Goal: Find contact information: Find contact information

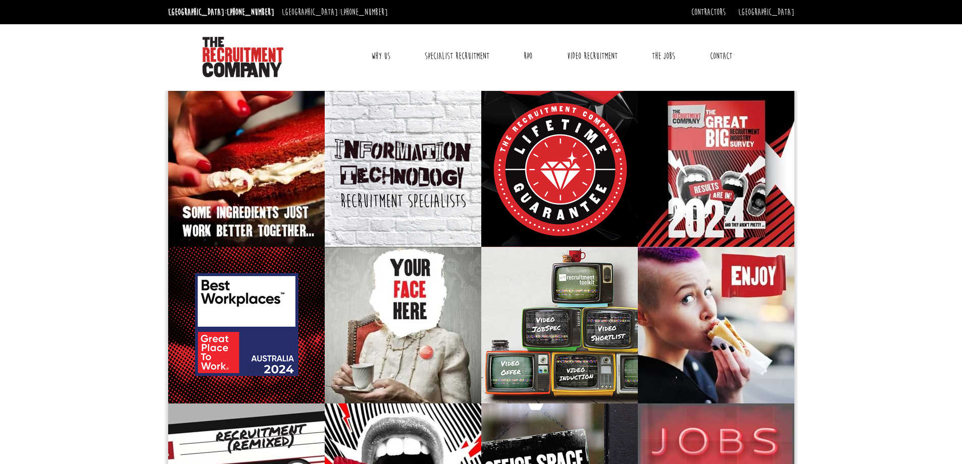
click at [720, 60] on link "Contact" at bounding box center [720, 55] width 37 height 25
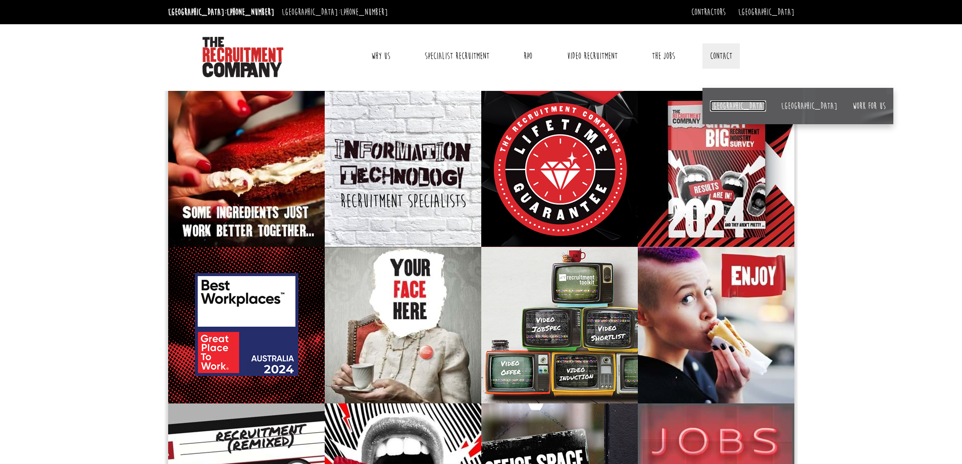
click at [720, 106] on link "[GEOGRAPHIC_DATA]" at bounding box center [738, 105] width 56 height 11
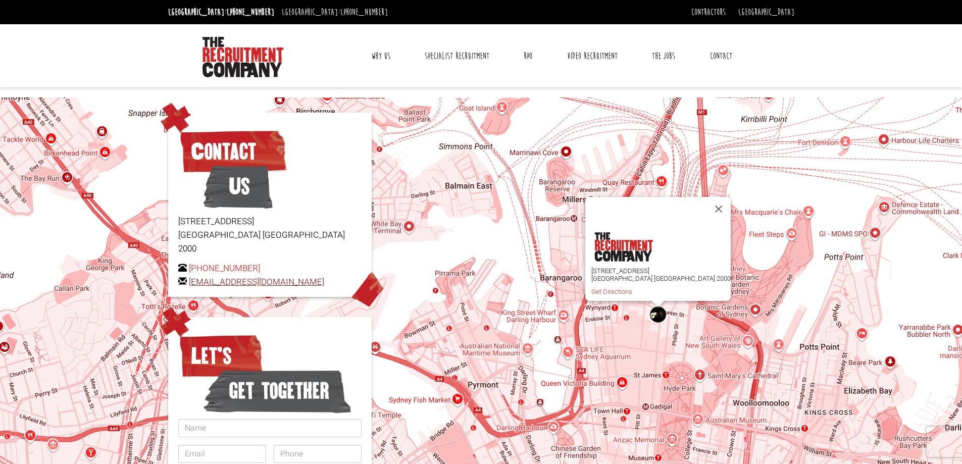
drag, startPoint x: 344, startPoint y: 267, endPoint x: 188, endPoint y: 270, distance: 155.5
click at [188, 270] on p "[PHONE_NUMBER] [EMAIL_ADDRESS][DOMAIN_NAME]" at bounding box center [269, 275] width 183 height 27
copy link "[EMAIL_ADDRESS][DOMAIN_NAME]"
